Goal: Task Accomplishment & Management: Manage account settings

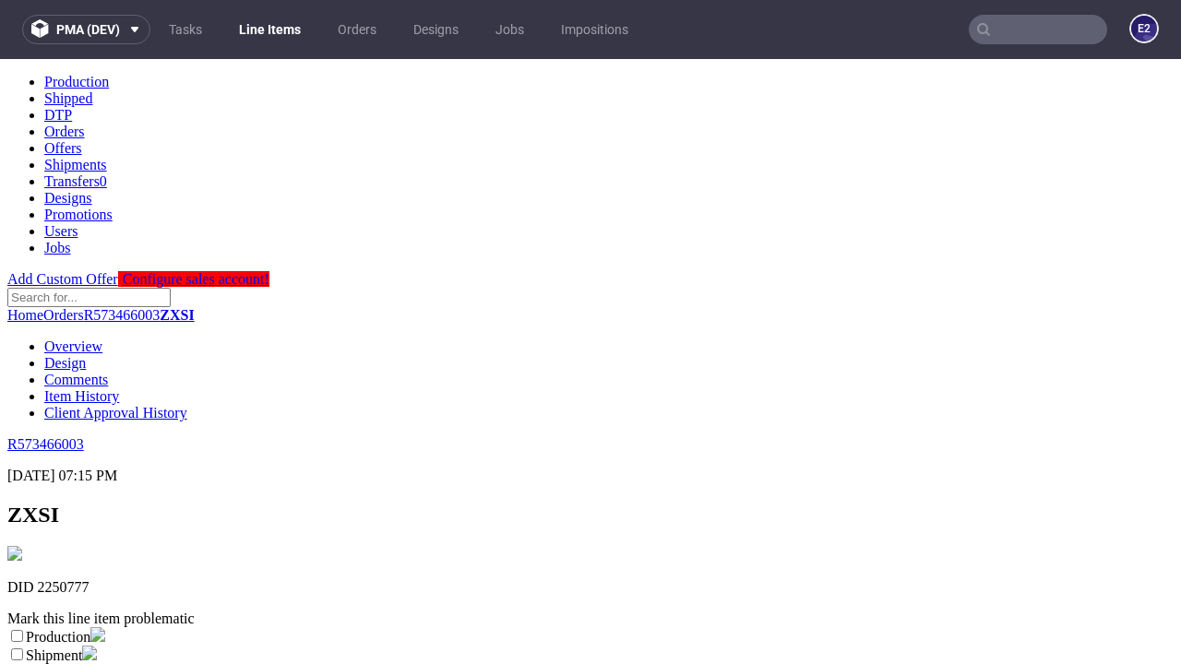
scroll to position [325, 0]
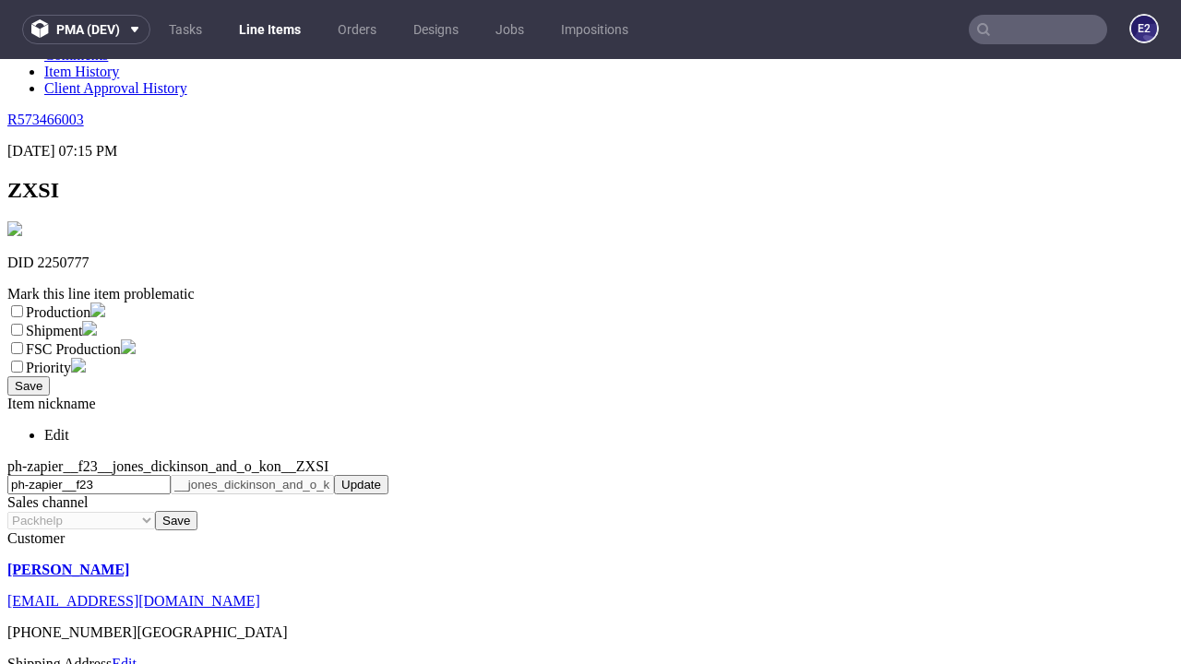
select select "dtp_ca_needed"
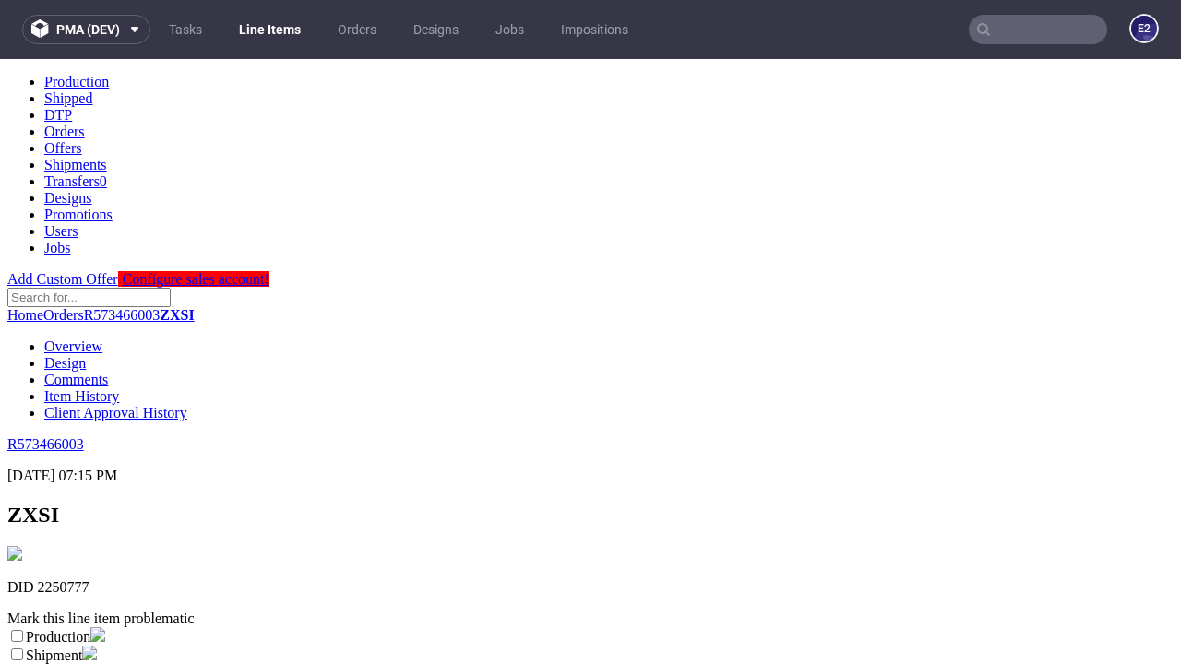
scroll to position [0, 0]
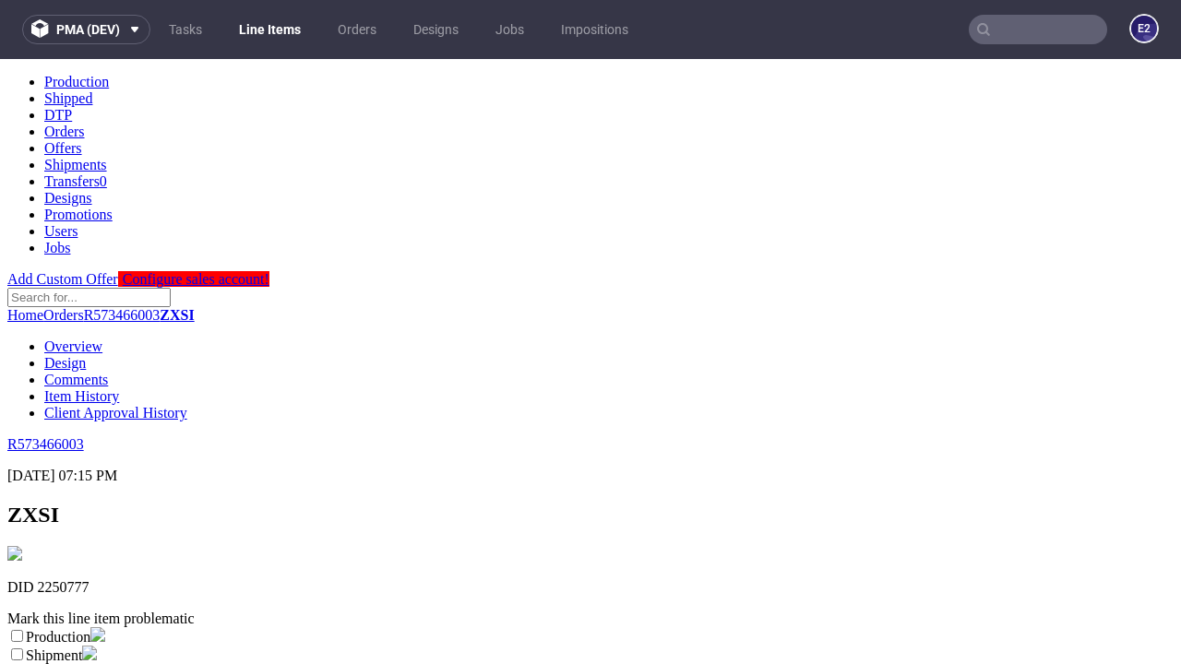
checkbox input "true"
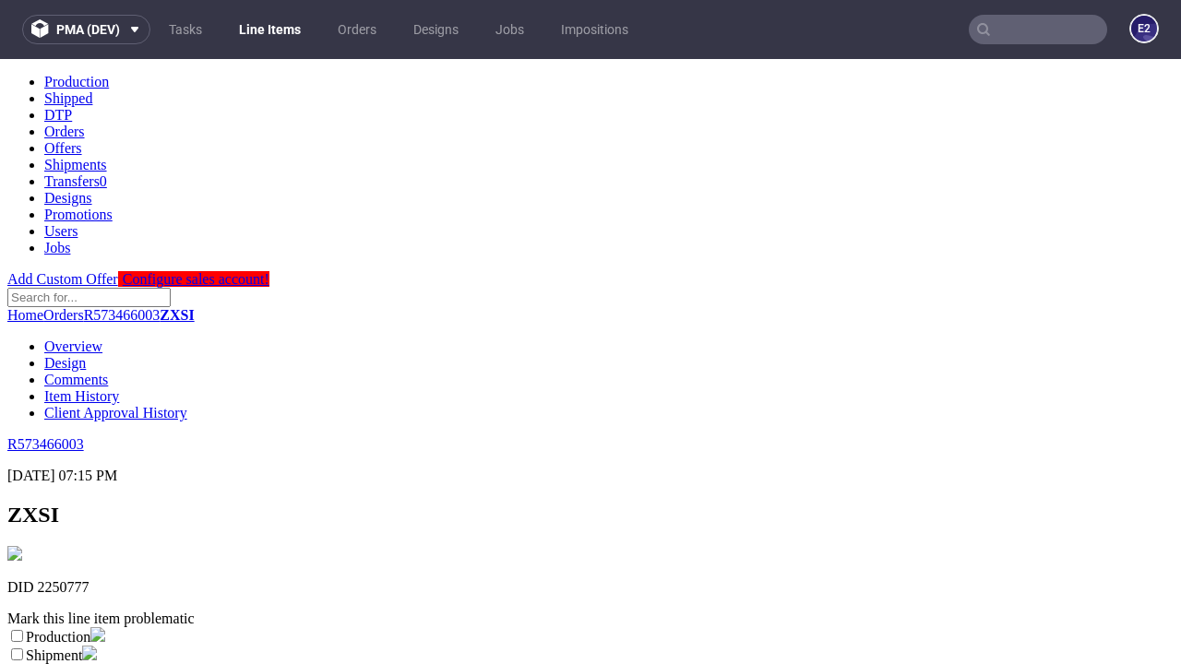
scroll to position [17, 0]
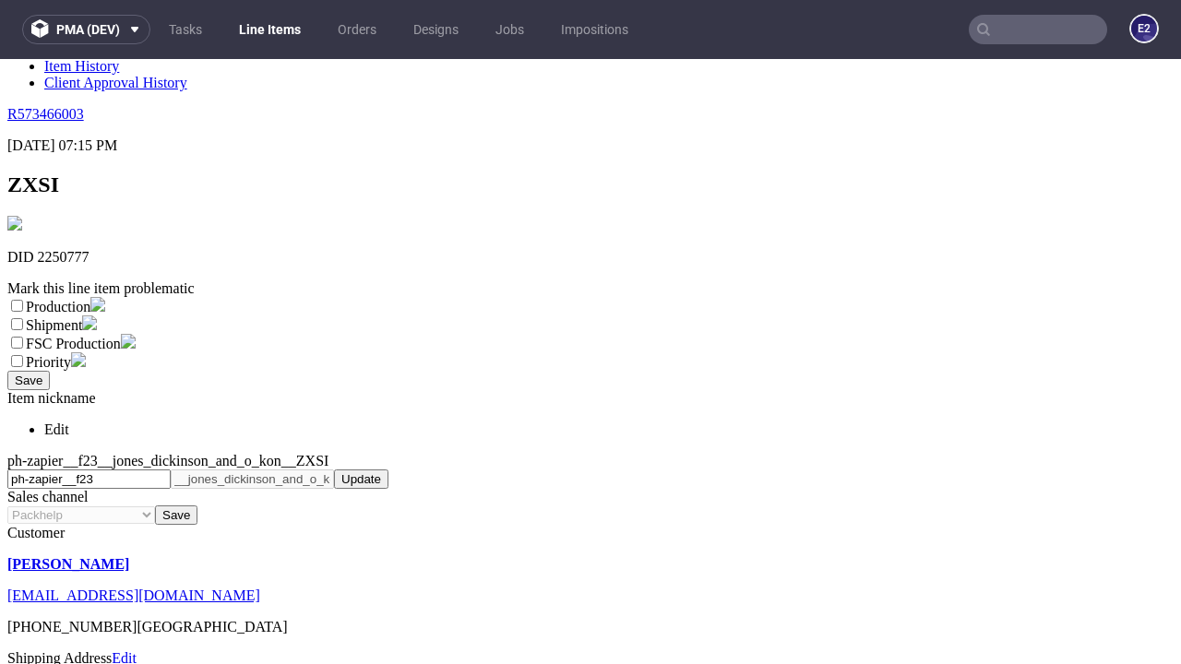
type textarea "test"
